Goal: Task Accomplishment & Management: Manage account settings

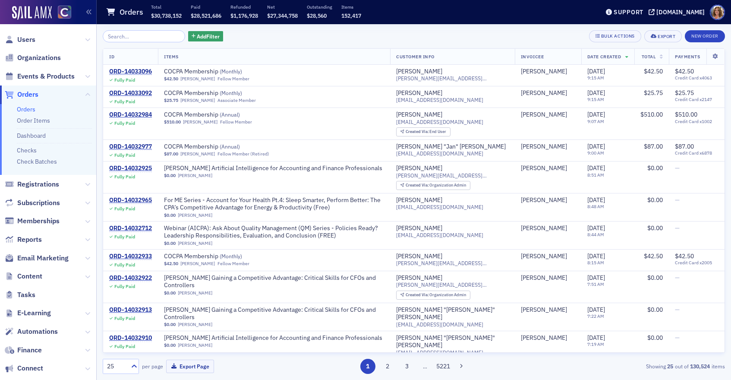
click at [116, 36] on input "search" at bounding box center [144, 36] width 82 height 12
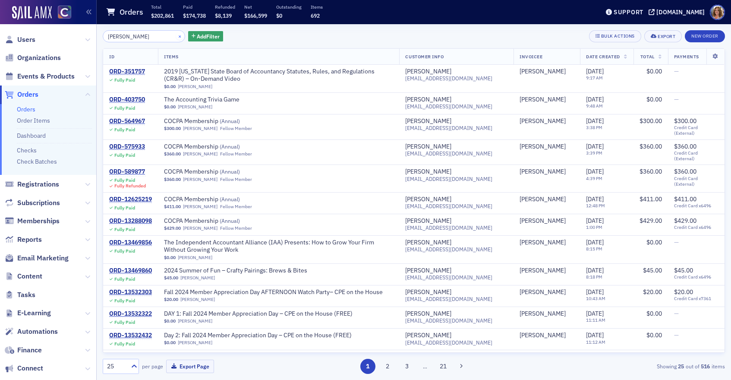
type input "[PERSON_NAME]"
click at [176, 37] on button "×" at bounding box center [180, 36] width 8 height 8
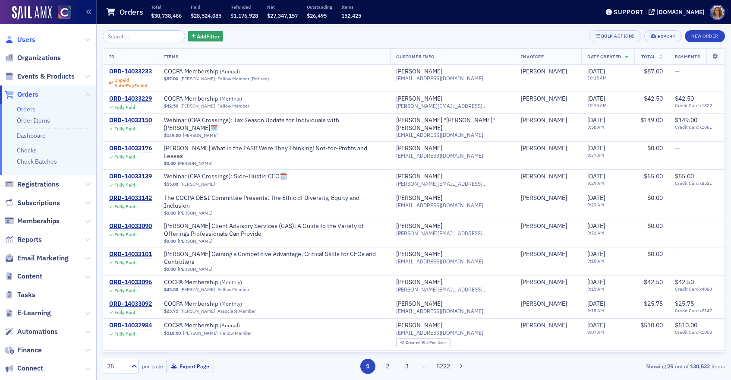
click at [21, 40] on span "Users" at bounding box center [26, 39] width 18 height 9
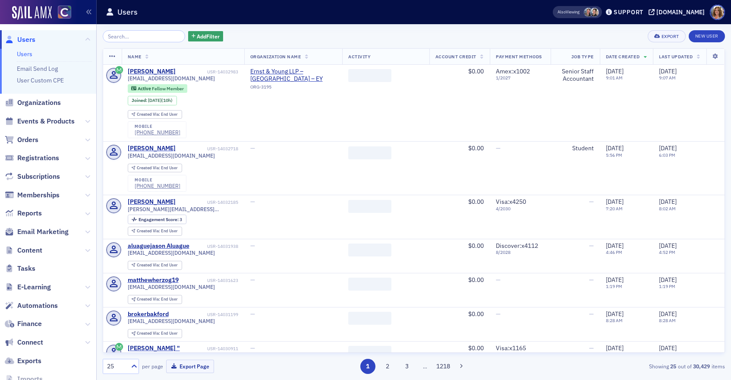
click at [123, 39] on input "search" at bounding box center [144, 36] width 82 height 12
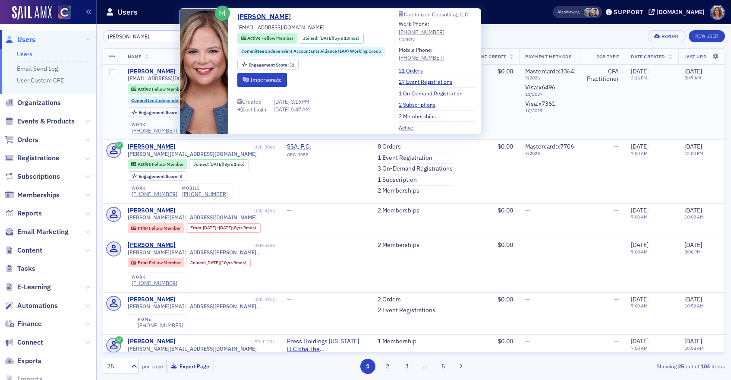
type input "[PERSON_NAME]"
click at [158, 72] on div "[PERSON_NAME]" at bounding box center [152, 72] width 48 height 8
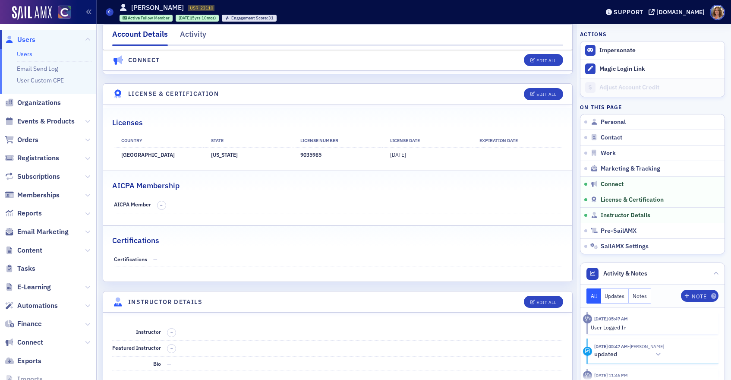
scroll to position [1556, 0]
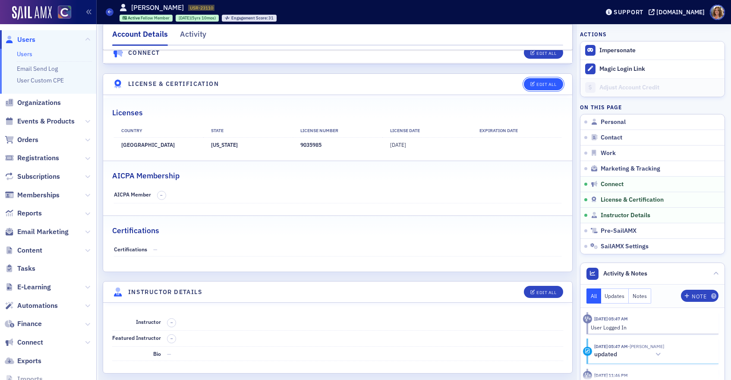
click at [550, 82] on div "Edit All" at bounding box center [547, 84] width 20 height 5
select select "US"
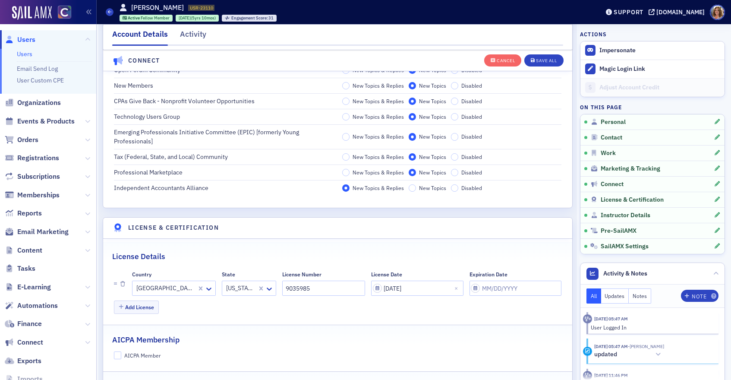
scroll to position [1723, 0]
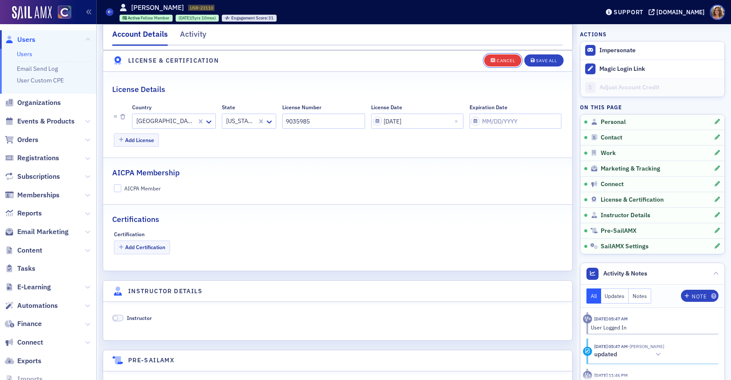
click at [504, 61] on div "Cancel" at bounding box center [506, 60] width 18 height 5
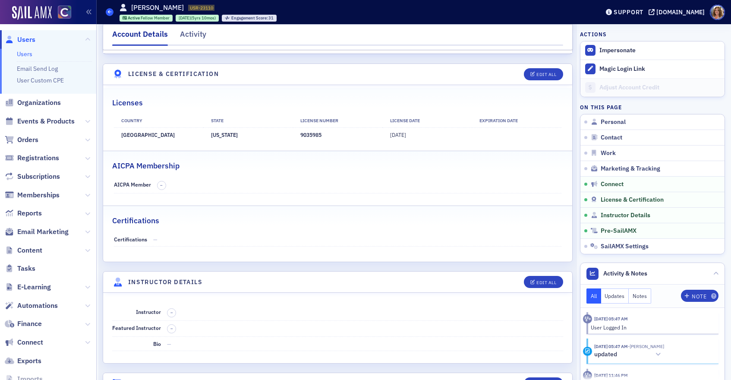
click at [110, 12] on icon at bounding box center [109, 12] width 3 height 4
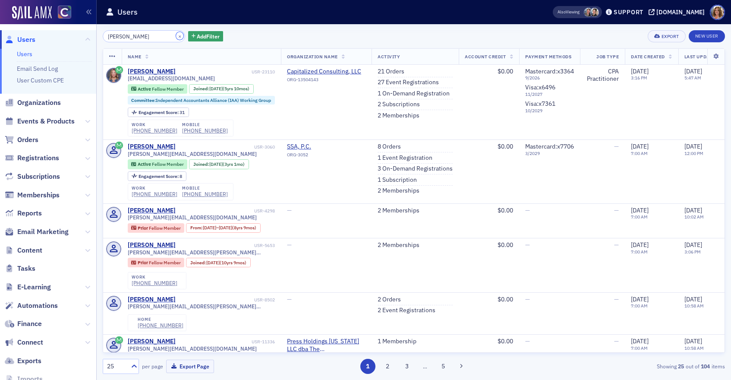
click at [176, 36] on button "×" at bounding box center [180, 36] width 8 height 8
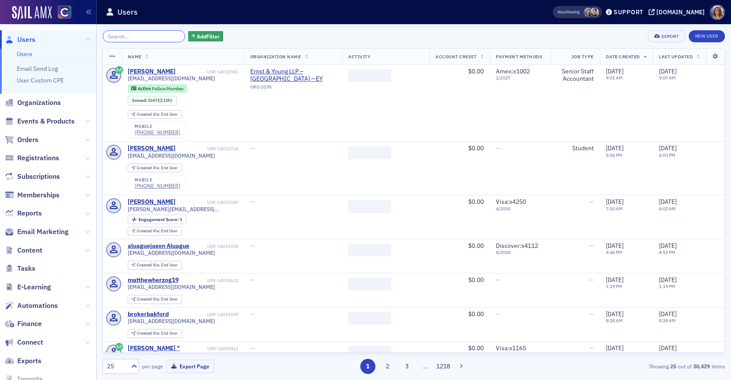
click at [127, 36] on input "search" at bounding box center [144, 36] width 82 height 12
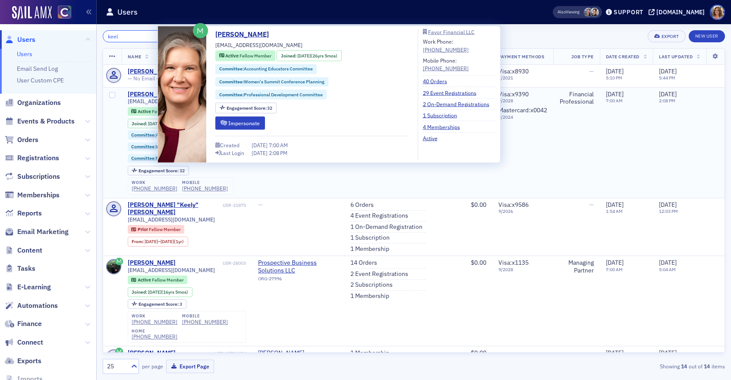
type input "keel"
click at [143, 95] on div "[PERSON_NAME]" at bounding box center [152, 95] width 48 height 8
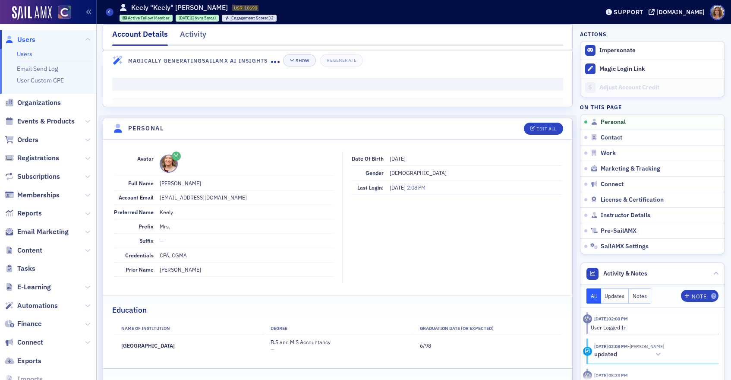
scroll to position [18, 0]
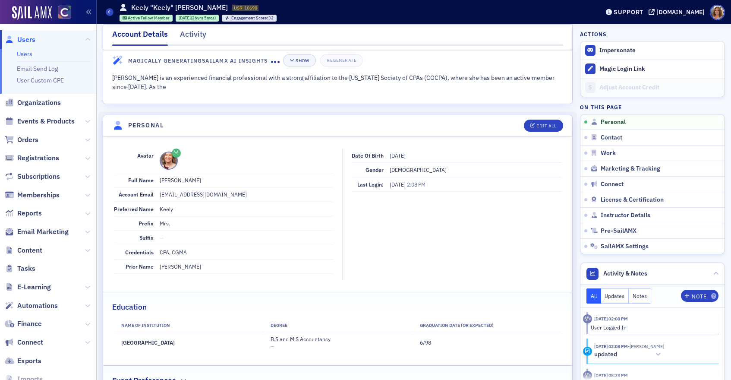
click at [189, 250] on dd "CPA, CGMA" at bounding box center [247, 252] width 174 height 14
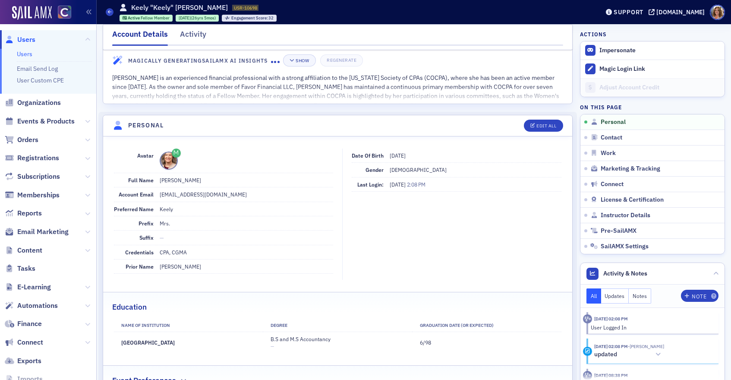
click at [187, 250] on dd "CPA, CGMA" at bounding box center [247, 252] width 174 height 14
click at [108, 13] on icon at bounding box center [109, 12] width 3 height 4
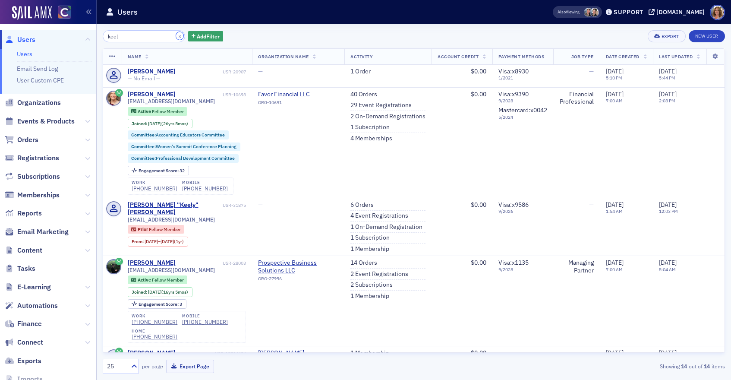
drag, startPoint x: 168, startPoint y: 36, endPoint x: 150, endPoint y: 36, distance: 18.1
click at [176, 36] on button "×" at bounding box center [180, 36] width 8 height 8
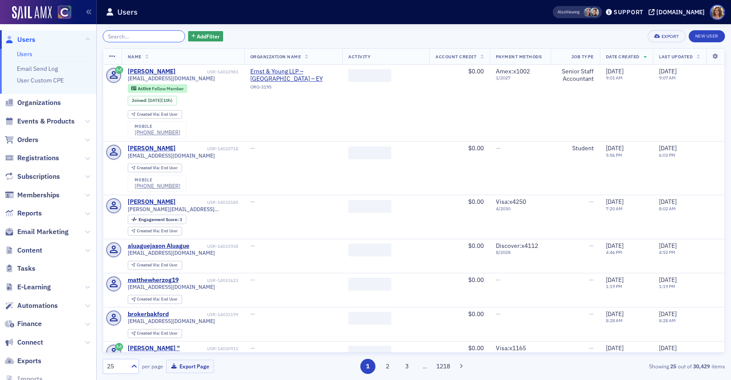
click at [145, 36] on input "search" at bounding box center [144, 36] width 82 height 12
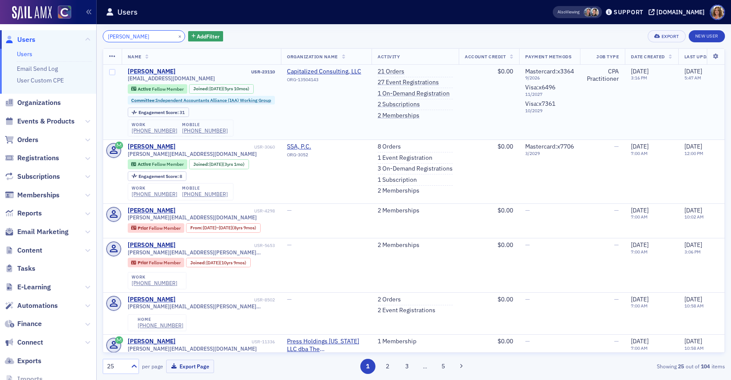
type input "[PERSON_NAME]"
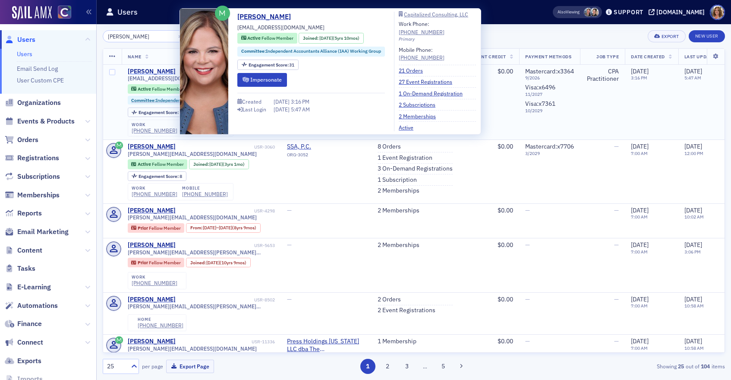
click at [147, 71] on div "[PERSON_NAME]" at bounding box center [152, 72] width 48 height 8
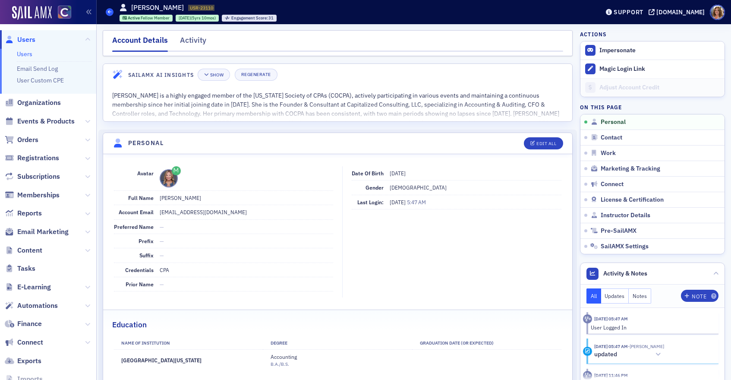
click at [111, 11] on icon at bounding box center [109, 12] width 3 height 4
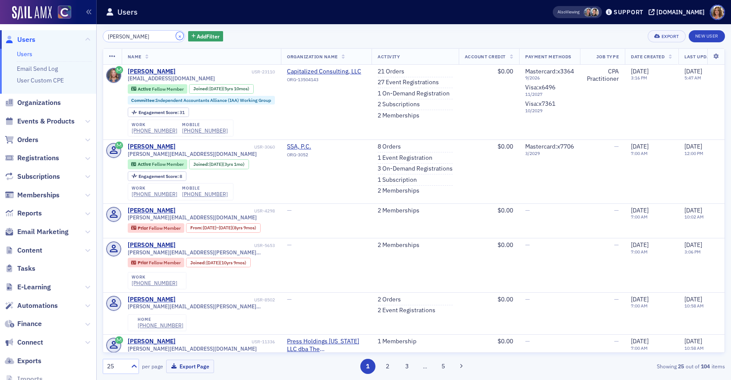
click at [176, 34] on button "×" at bounding box center [180, 36] width 8 height 8
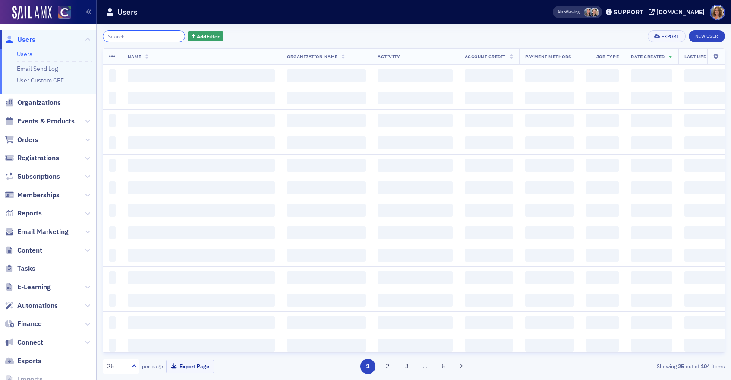
click at [142, 34] on input "search" at bounding box center [144, 36] width 82 height 12
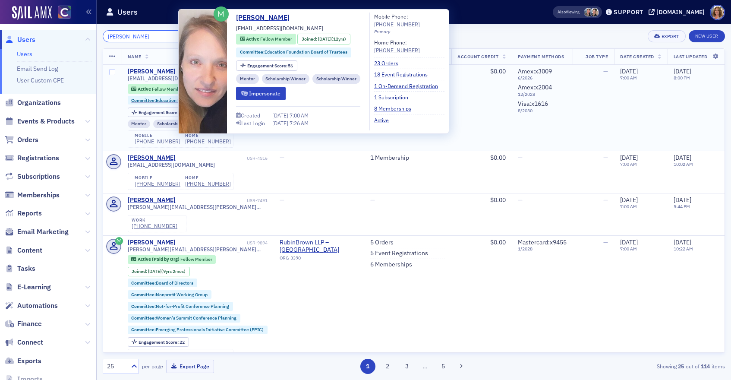
type input "[PERSON_NAME]"
click at [155, 71] on div "[PERSON_NAME]" at bounding box center [152, 72] width 48 height 8
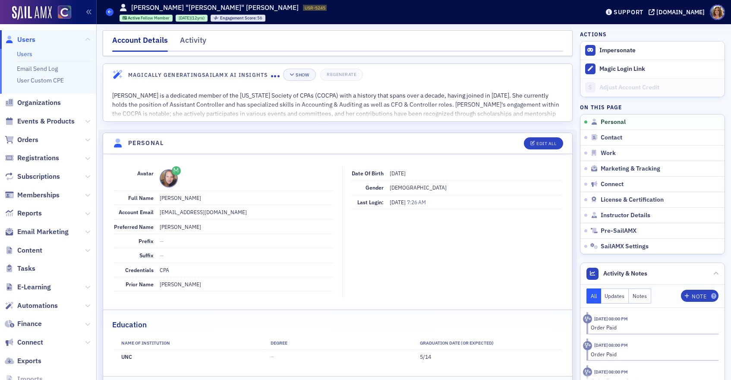
click at [110, 12] on icon at bounding box center [109, 12] width 3 height 4
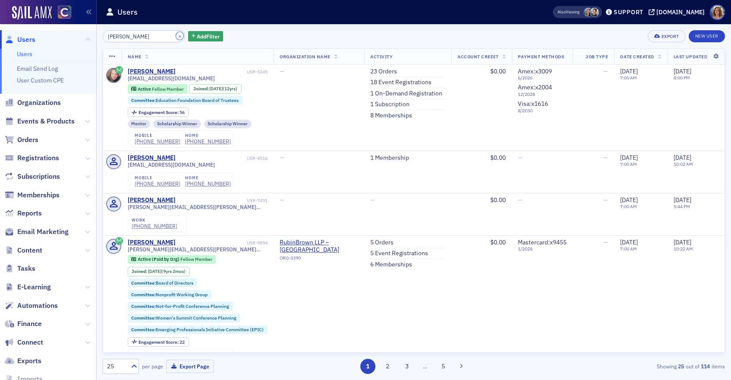
click at [176, 35] on button "×" at bounding box center [180, 36] width 8 height 8
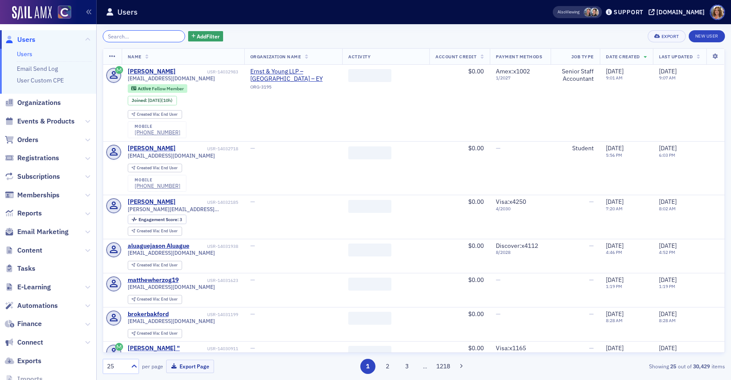
click at [144, 38] on input "search" at bounding box center [144, 36] width 82 height 12
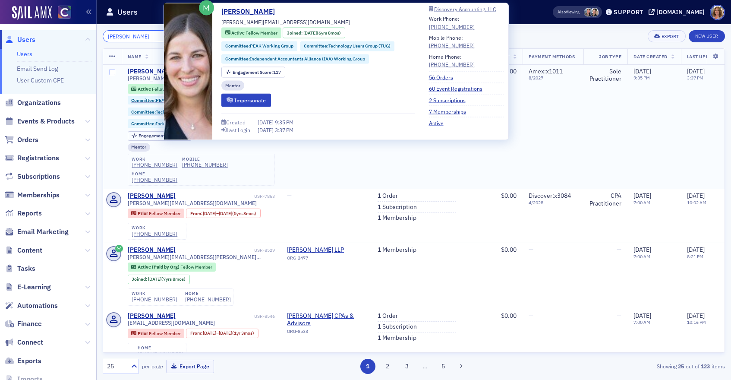
type input "[PERSON_NAME]"
click at [139, 72] on div "[PERSON_NAME]" at bounding box center [152, 72] width 48 height 8
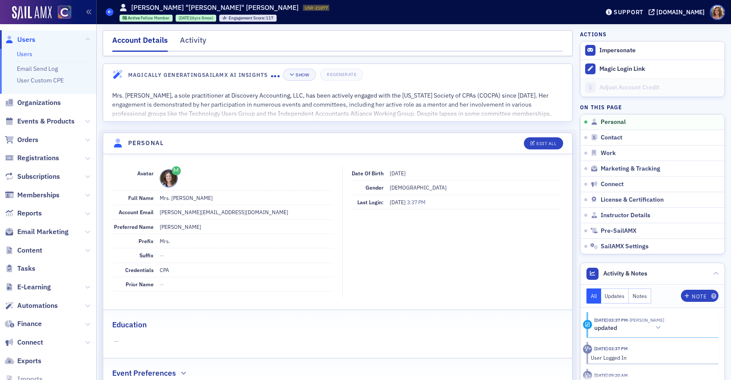
click at [107, 11] on span at bounding box center [110, 12] width 8 height 8
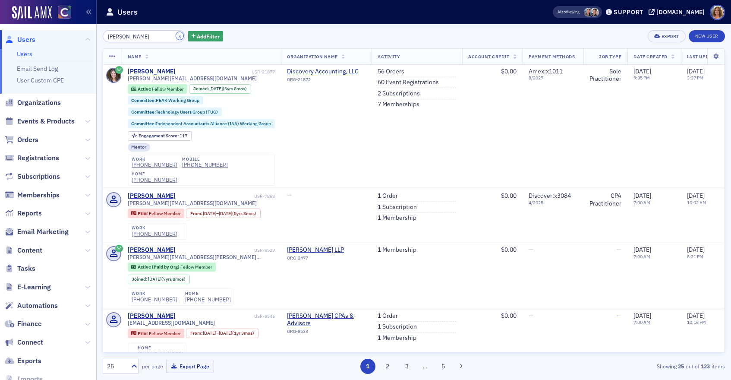
click at [176, 35] on button "×" at bounding box center [180, 36] width 8 height 8
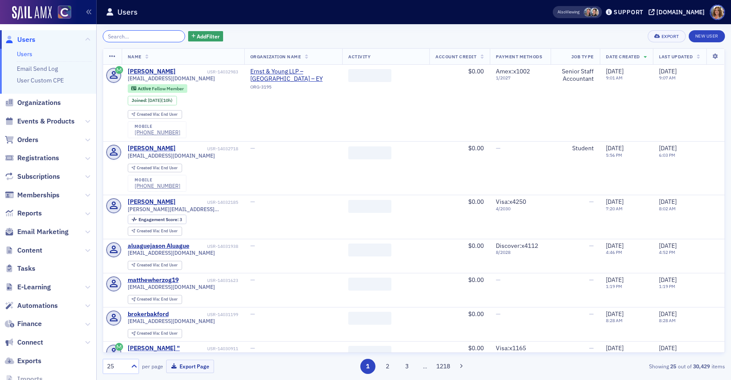
click at [144, 35] on input "search" at bounding box center [144, 36] width 82 height 12
type input "s"
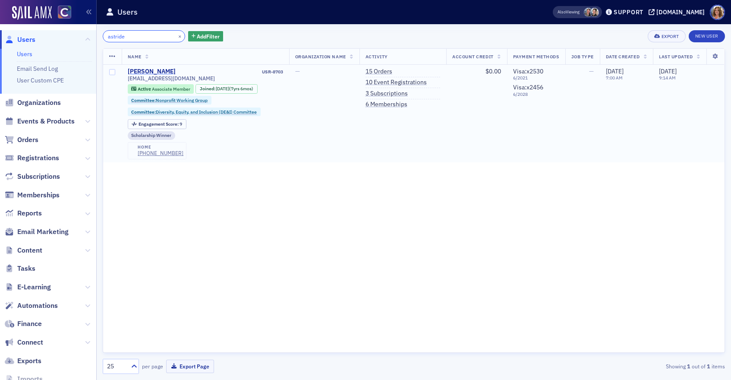
type input "astride"
click at [151, 71] on div "[PERSON_NAME]" at bounding box center [152, 72] width 48 height 8
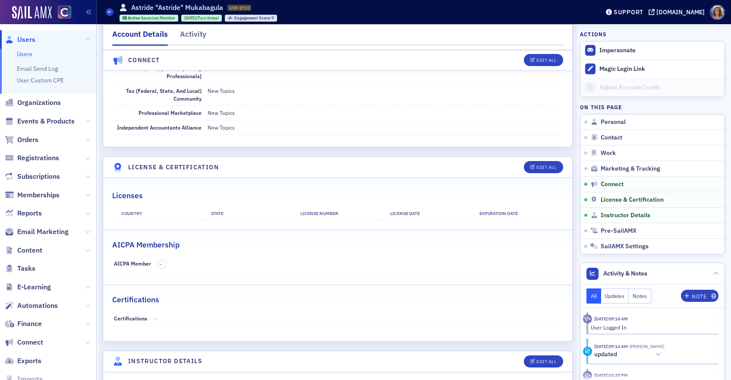
scroll to position [1476, 0]
